Goal: Navigation & Orientation: Find specific page/section

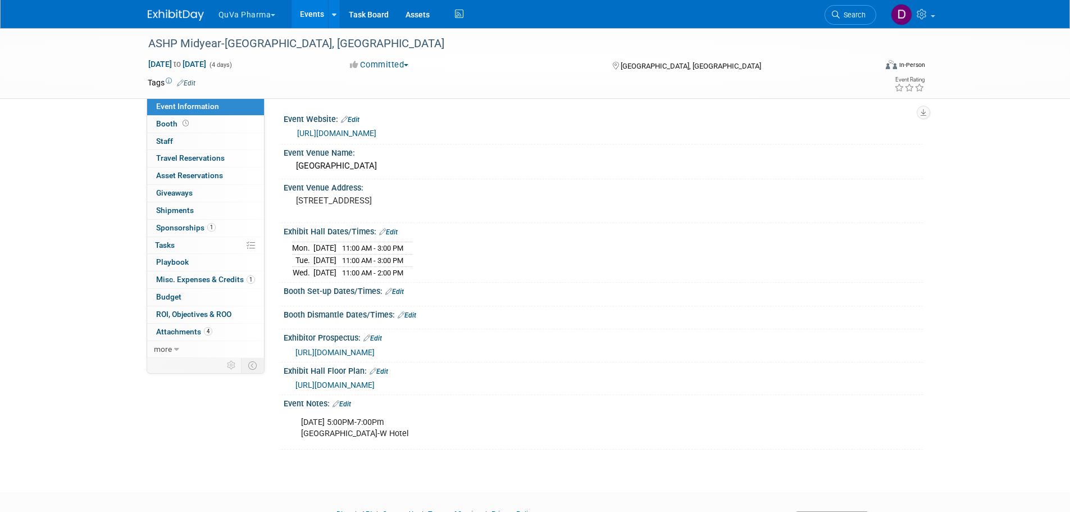
click at [234, 10] on button "QuVa Pharma" at bounding box center [253, 12] width 72 height 25
click at [260, 66] on link "QuVa Pharma" at bounding box center [258, 68] width 80 height 16
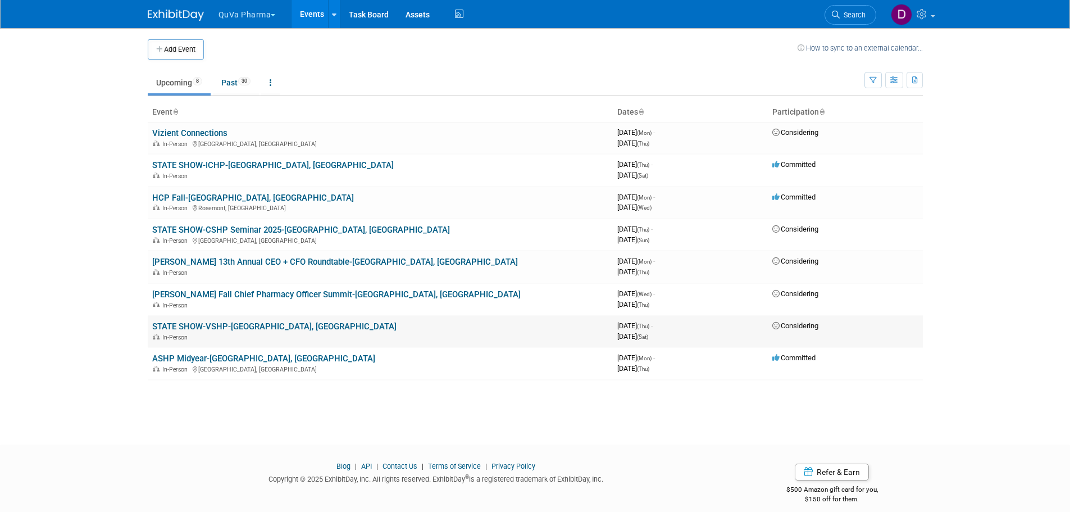
click at [226, 324] on link "STATE SHOW-VSHP-[GEOGRAPHIC_DATA], [GEOGRAPHIC_DATA]" at bounding box center [274, 326] width 244 height 10
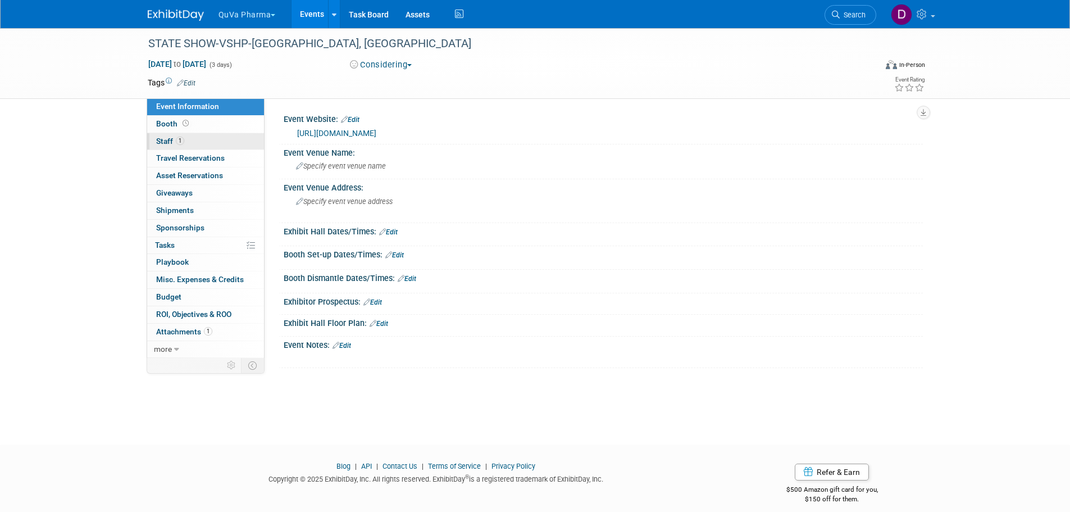
click at [160, 140] on span "Staff 1" at bounding box center [170, 141] width 28 height 9
